Goal: Transaction & Acquisition: Book appointment/travel/reservation

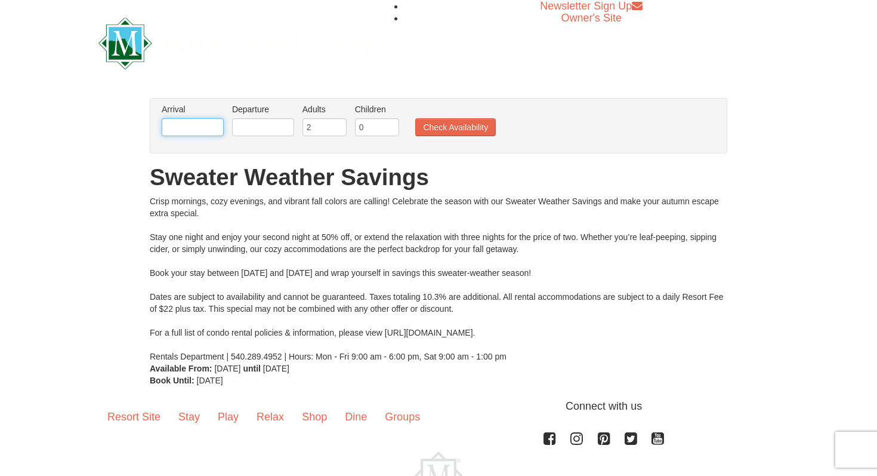
click at [201, 133] on input "text" at bounding box center [193, 127] width 62 height 18
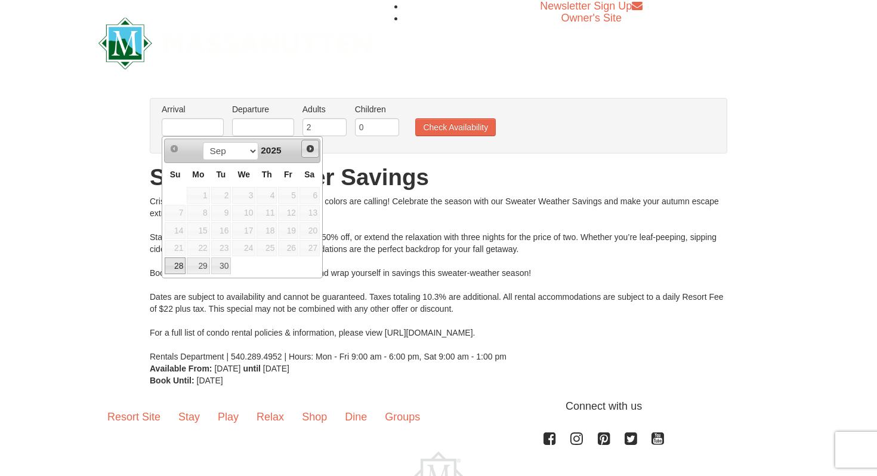
click at [310, 150] on span "Next" at bounding box center [311, 149] width 10 height 10
click at [286, 189] on link "3" at bounding box center [288, 195] width 20 height 17
type input "[DATE]"
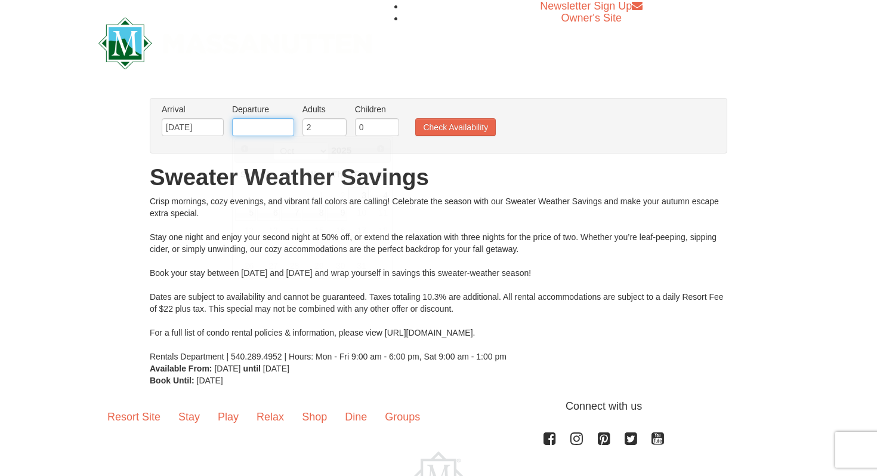
click at [275, 124] on input "text" at bounding box center [263, 127] width 62 height 18
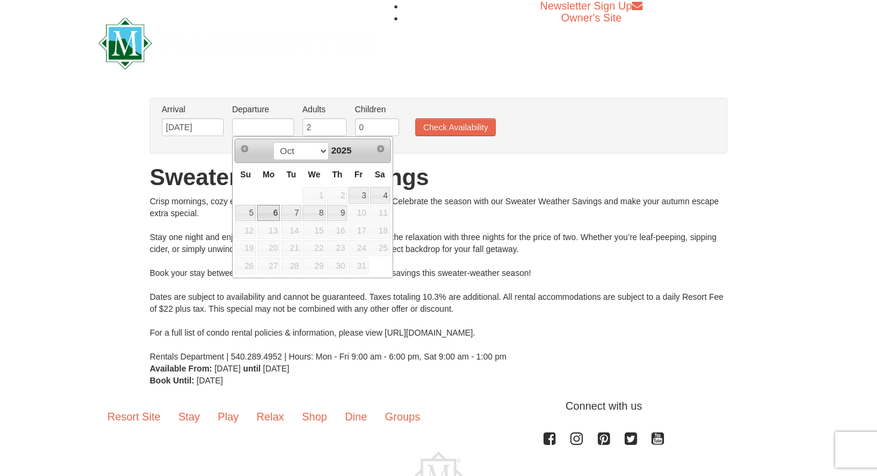
click at [272, 207] on link "6" at bounding box center [268, 213] width 23 height 17
type input "[DATE]"
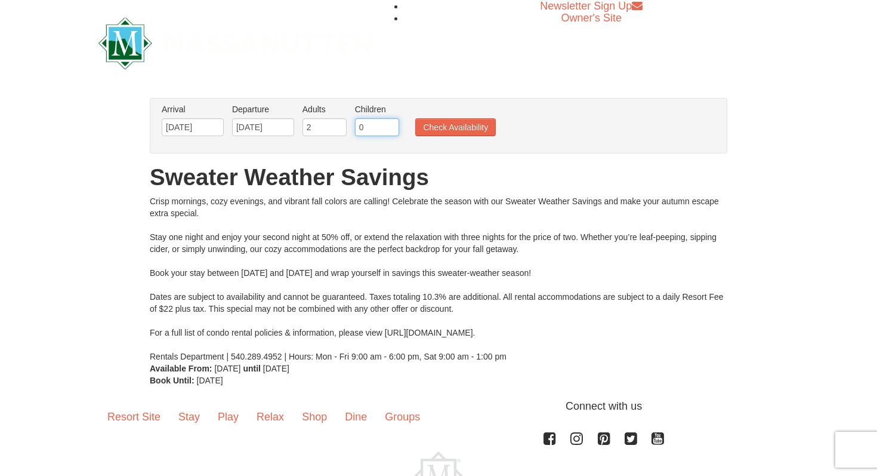
click at [365, 131] on input "0" at bounding box center [377, 127] width 44 height 18
click at [393, 125] on input "1" at bounding box center [377, 127] width 44 height 18
type input "2"
click at [393, 125] on input "2" at bounding box center [377, 127] width 44 height 18
click at [451, 132] on button "Check Availability" at bounding box center [455, 127] width 81 height 18
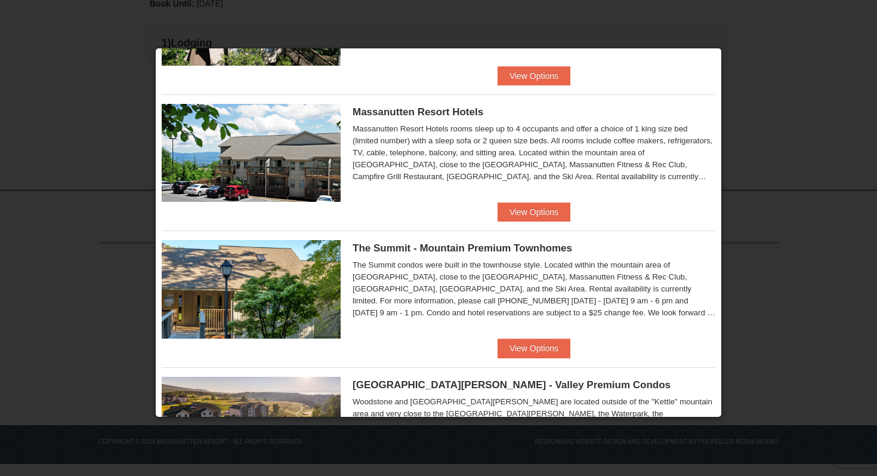
scroll to position [388, 0]
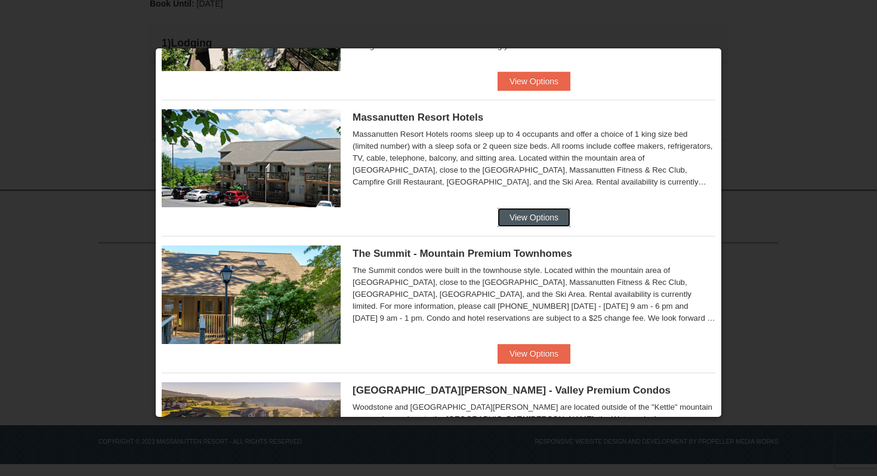
click at [525, 217] on button "View Options" at bounding box center [534, 217] width 73 height 19
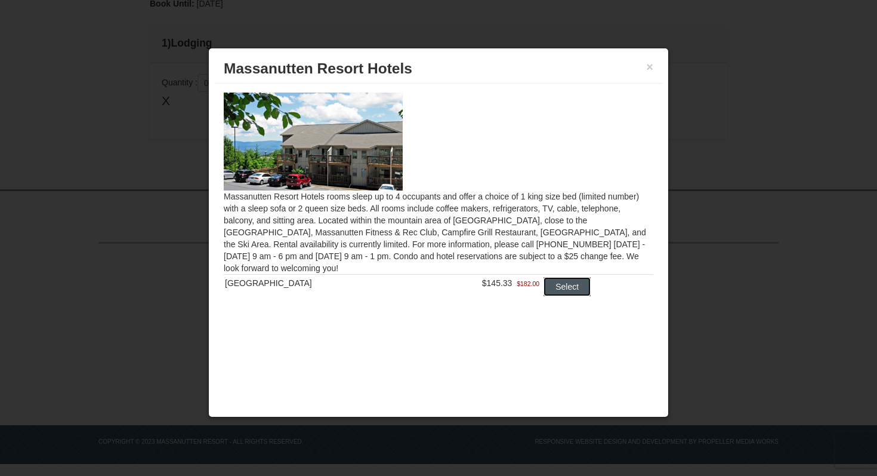
click at [560, 286] on button "Select" at bounding box center [567, 286] width 47 height 19
